Goal: Information Seeking & Learning: Learn about a topic

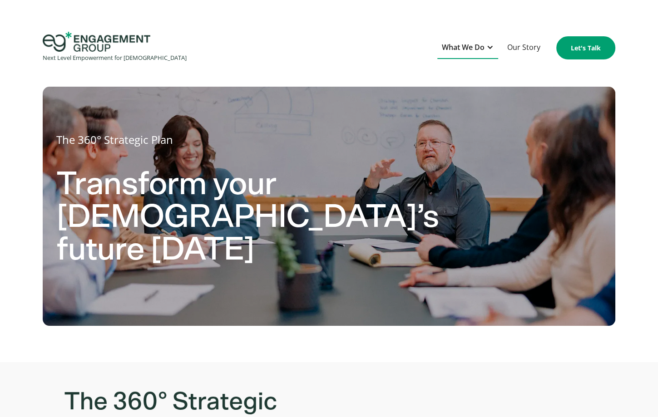
click at [468, 48] on div "What We Do" at bounding box center [463, 47] width 43 height 12
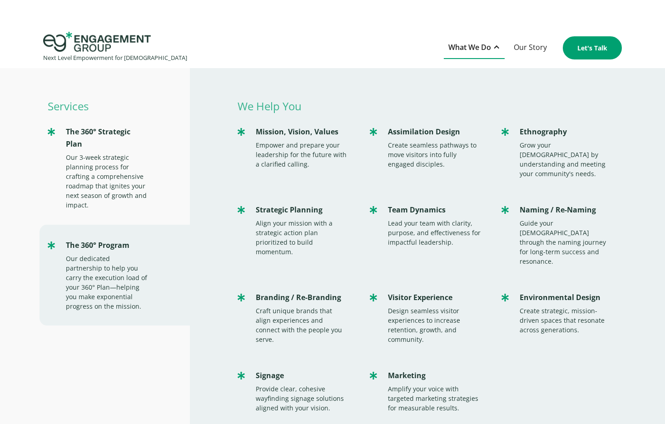
click at [468, 49] on div "What We Do" at bounding box center [469, 47] width 43 height 12
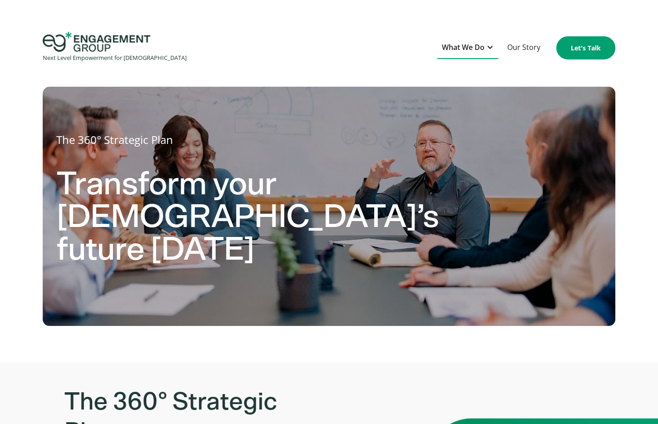
click at [459, 45] on div "What We Do" at bounding box center [463, 47] width 43 height 12
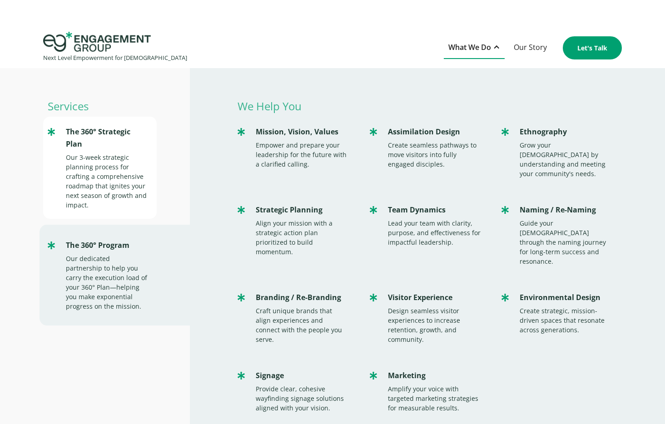
click at [123, 155] on div "Our 3-week strategic planning process for crafting a comprehensive roadmap that…" at bounding box center [107, 181] width 82 height 57
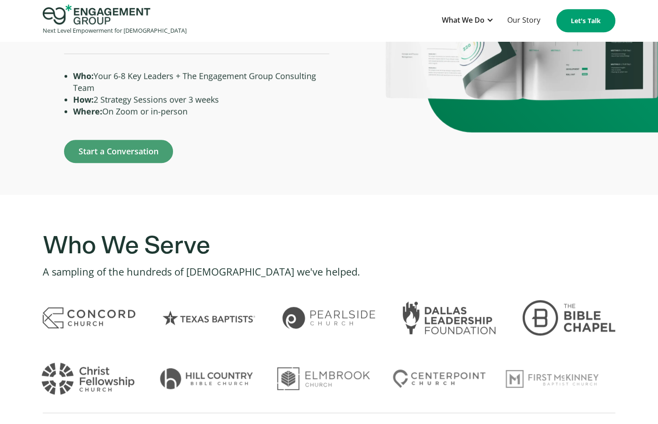
scroll to position [409, 0]
